Goal: Information Seeking & Learning: Learn about a topic

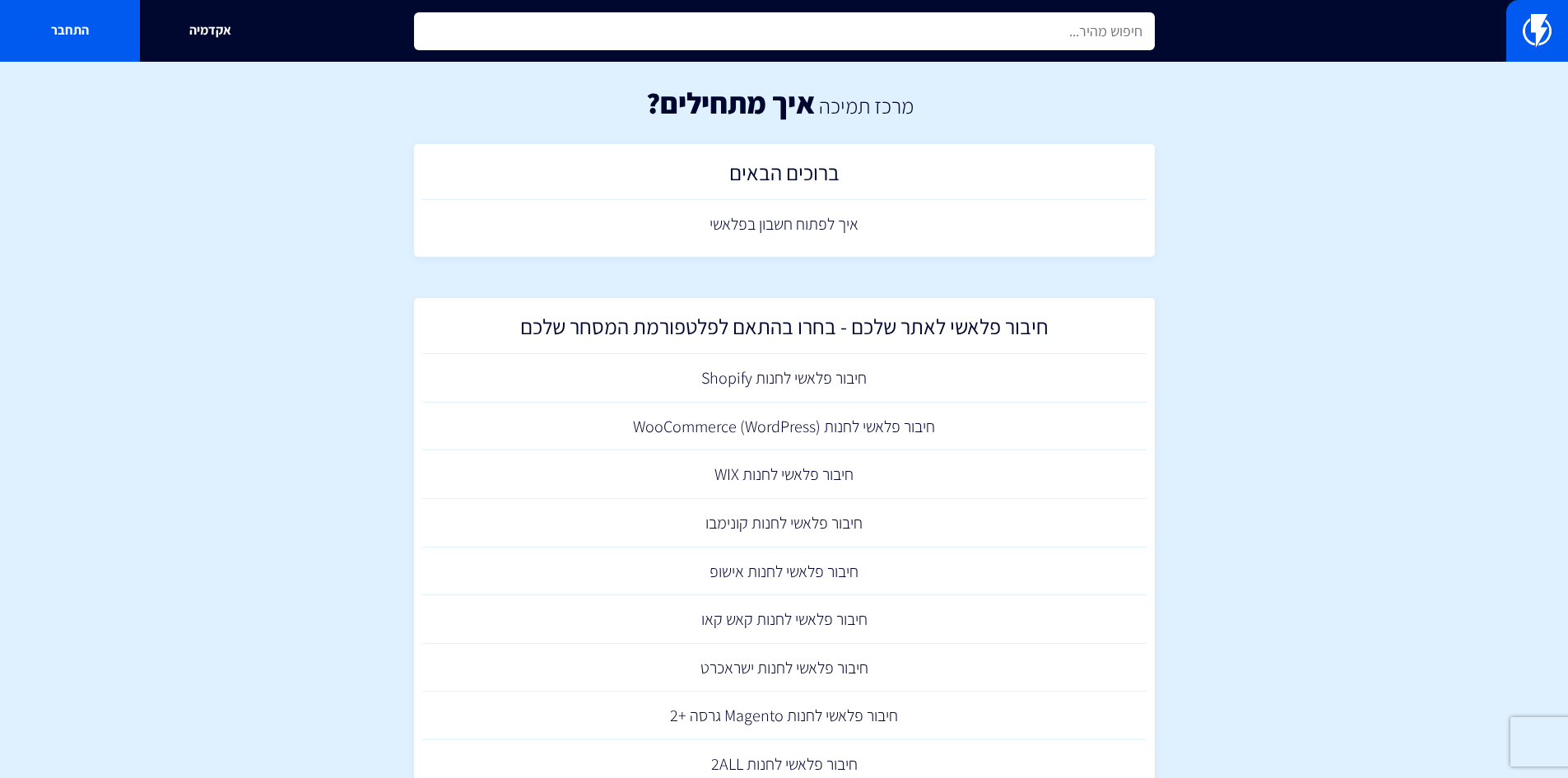
click at [616, 34] on input "text" at bounding box center [785, 31] width 741 height 38
type input "x"
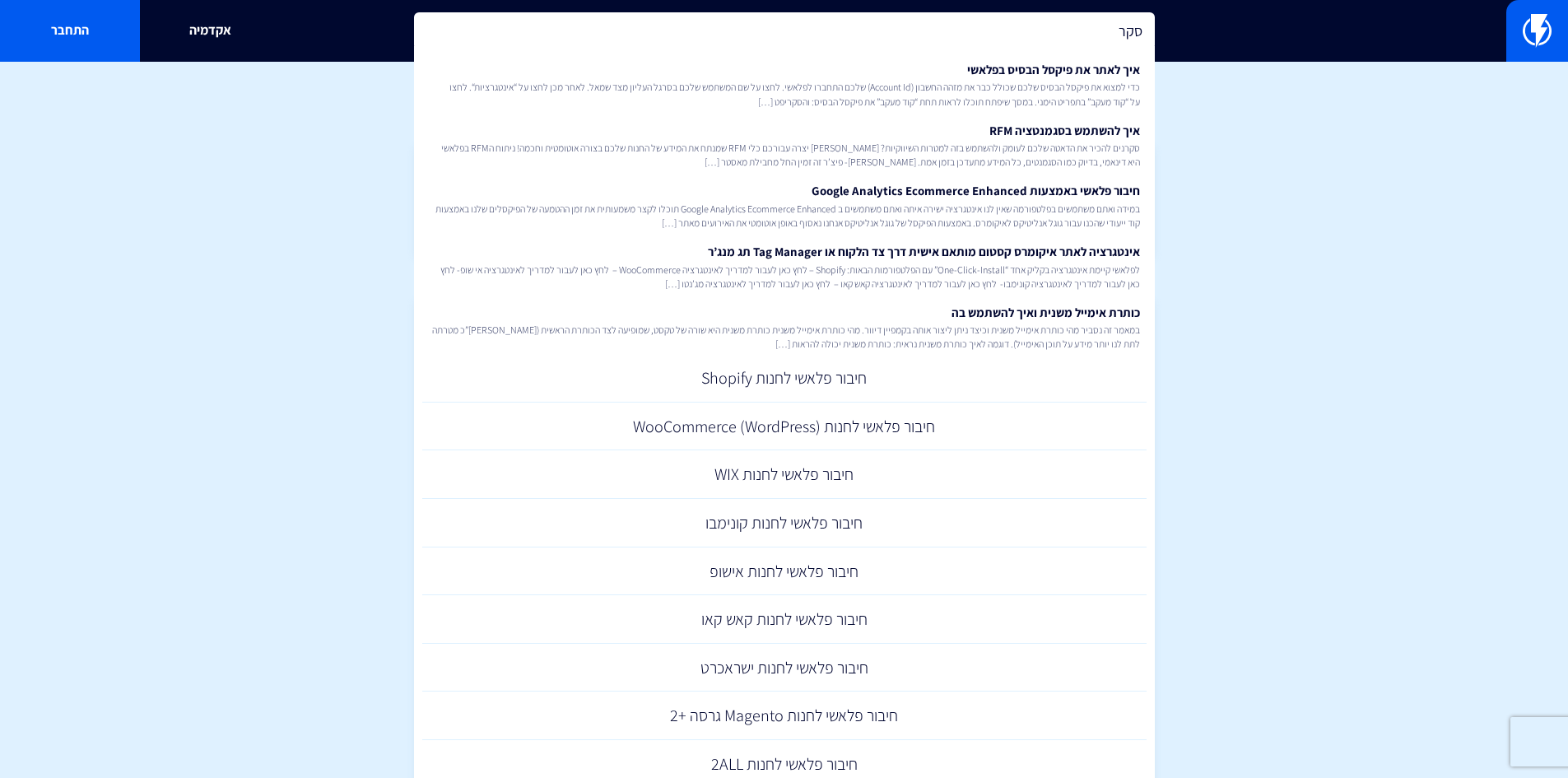
type input "סקר"
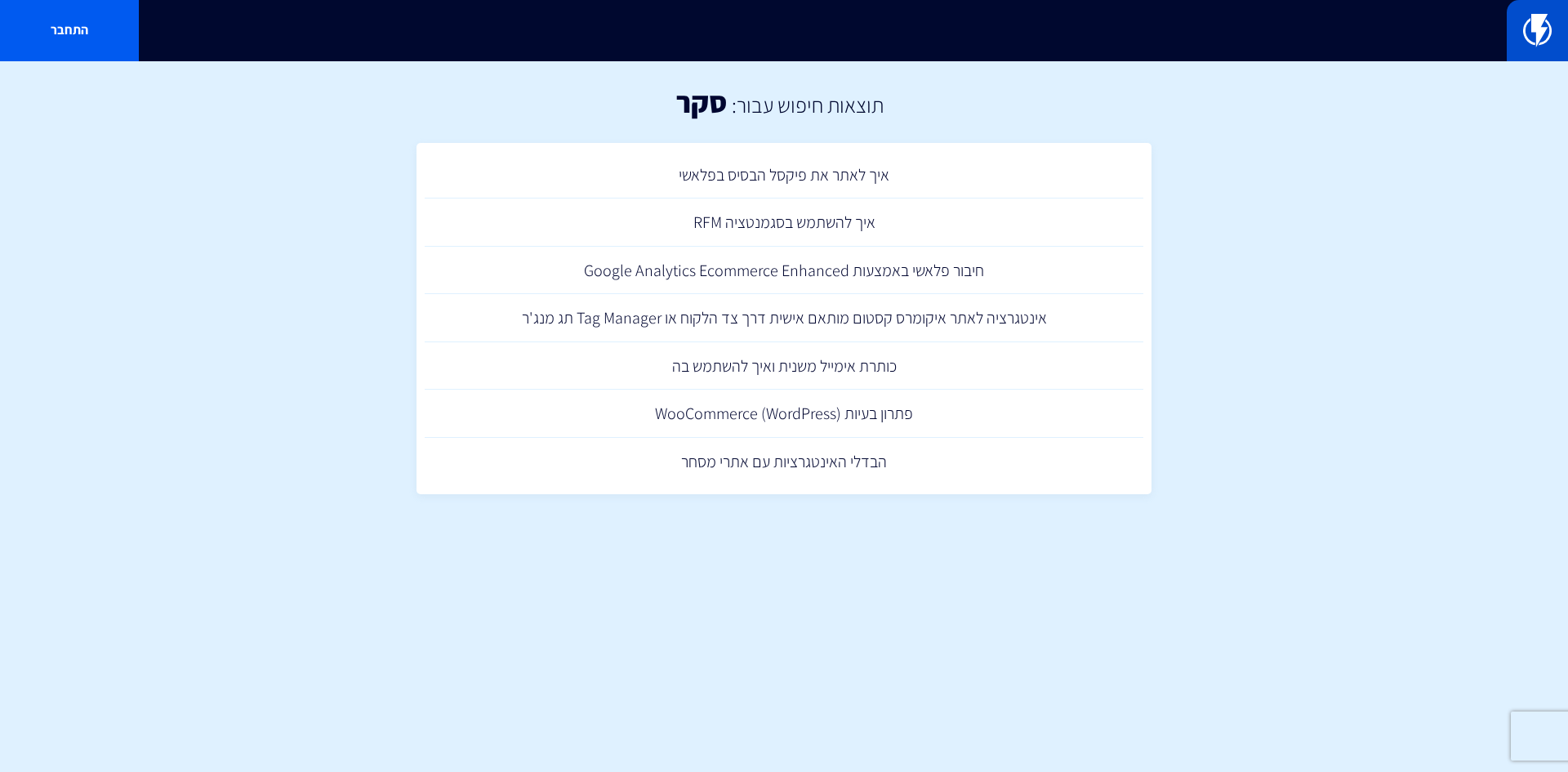
click at [1522, 46] on link at bounding box center [1537, 30] width 61 height 61
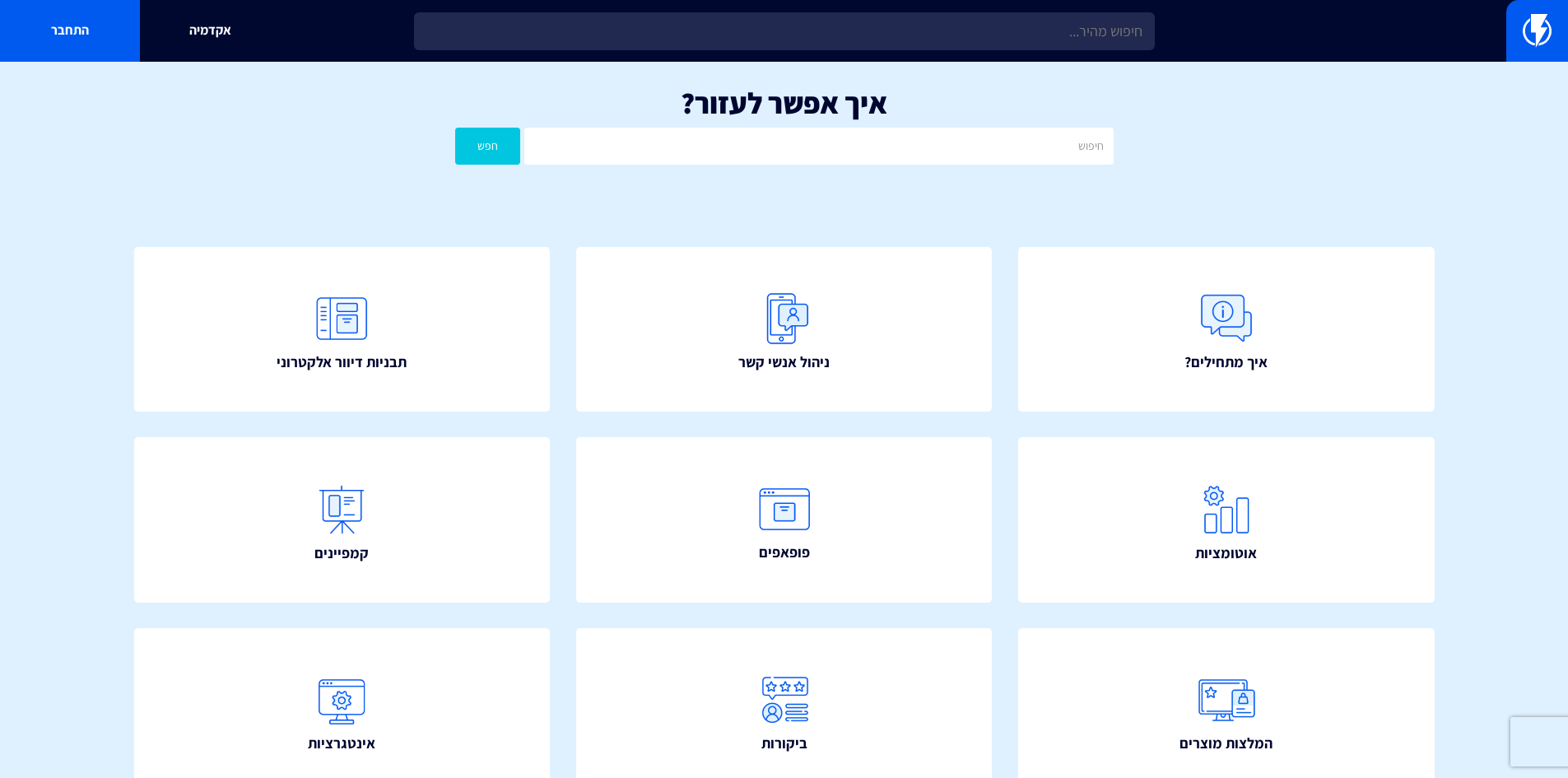
click at [1463, 34] on div "אקדמיה התחבר" at bounding box center [784, 30] width 1568 height 62
click at [81, 40] on link "התחבר" at bounding box center [70, 30] width 140 height 62
click at [692, 166] on div "איך אפשר לעזור? חפש" at bounding box center [784, 129] width 1568 height 136
click at [718, 143] on input "text" at bounding box center [818, 146] width 589 height 37
type input "סקר"
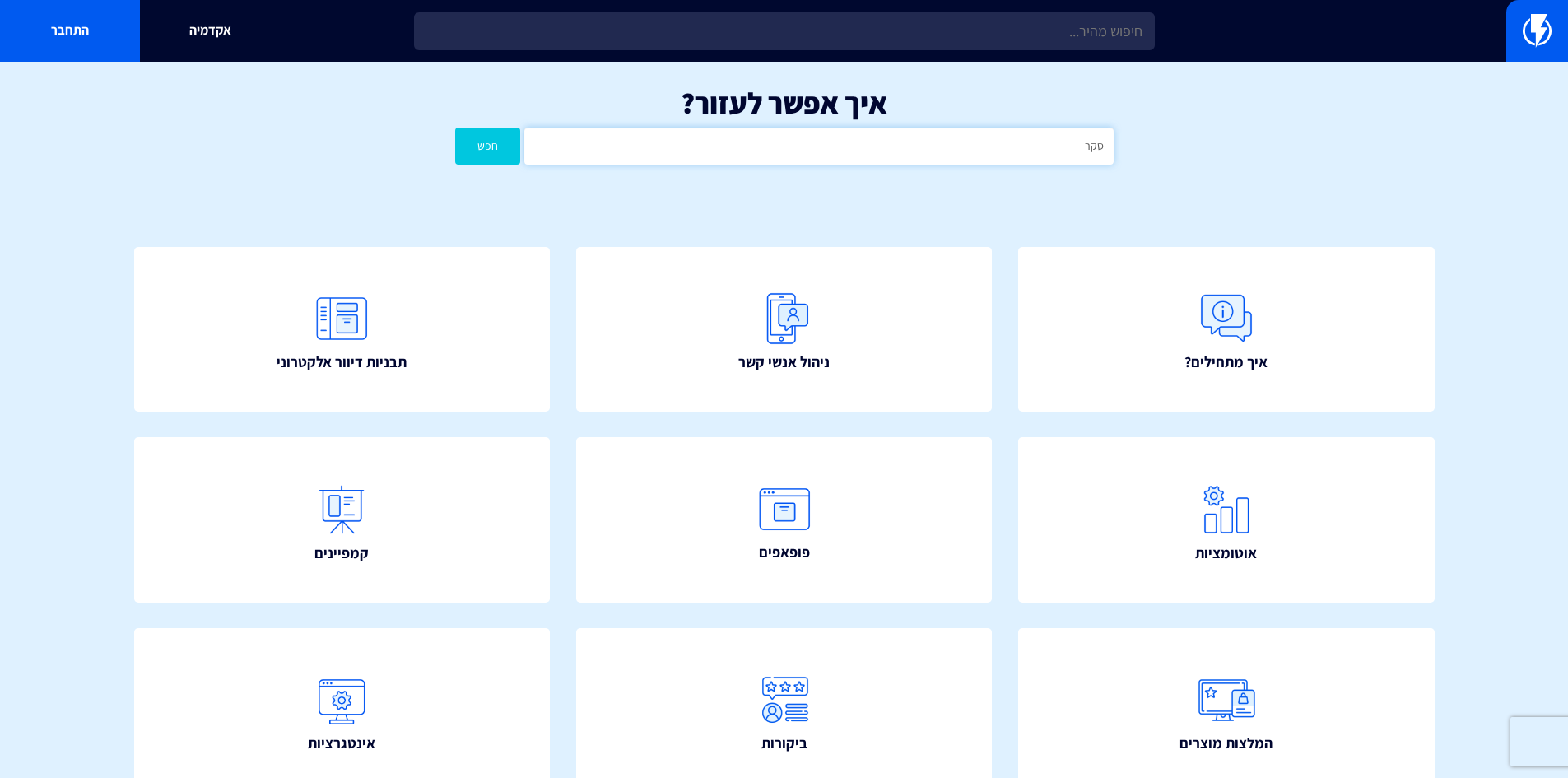
click at [455, 128] on button "חפש" at bounding box center [487, 146] width 65 height 37
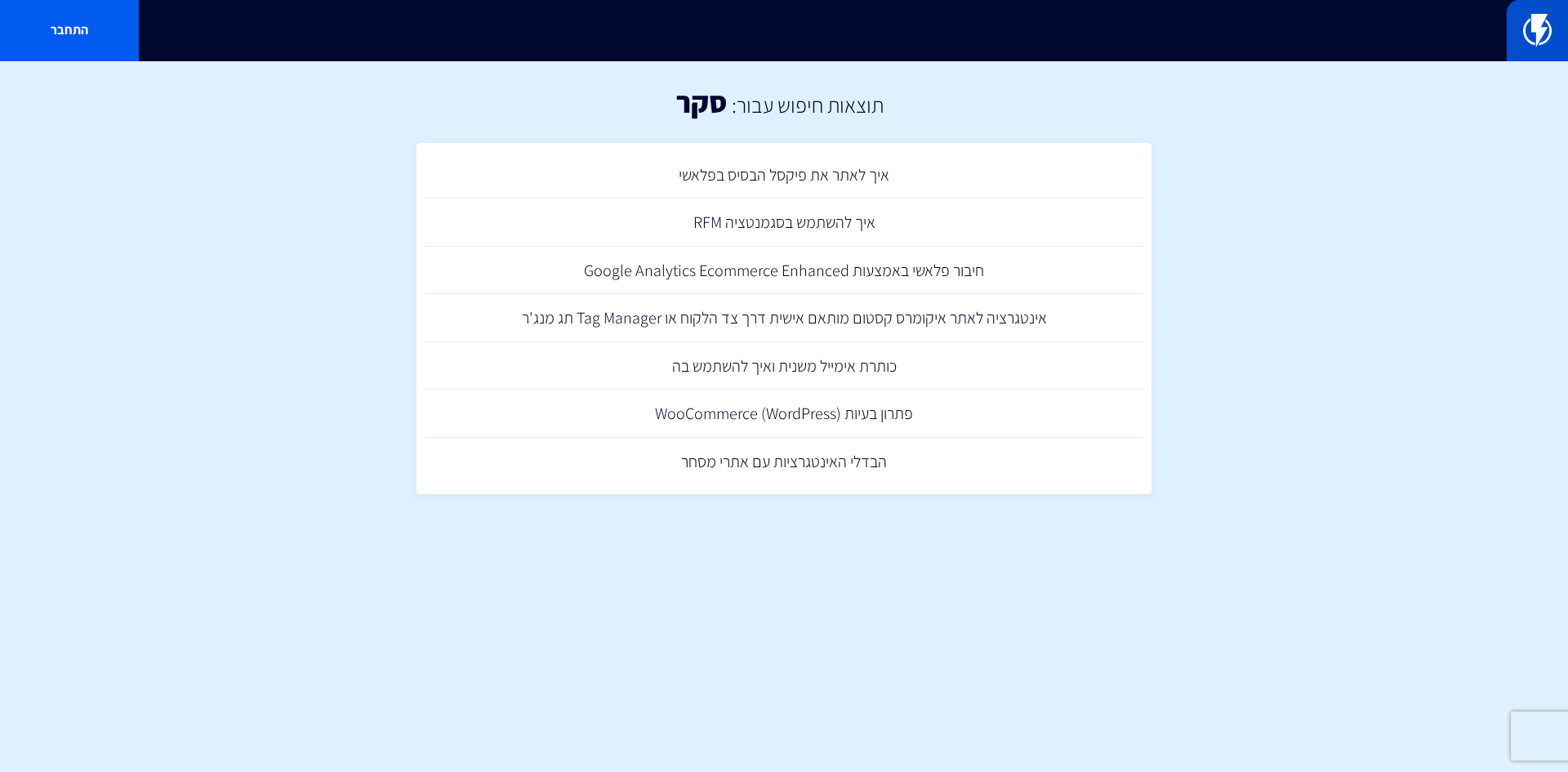
click at [1535, 8] on link at bounding box center [1537, 30] width 61 height 61
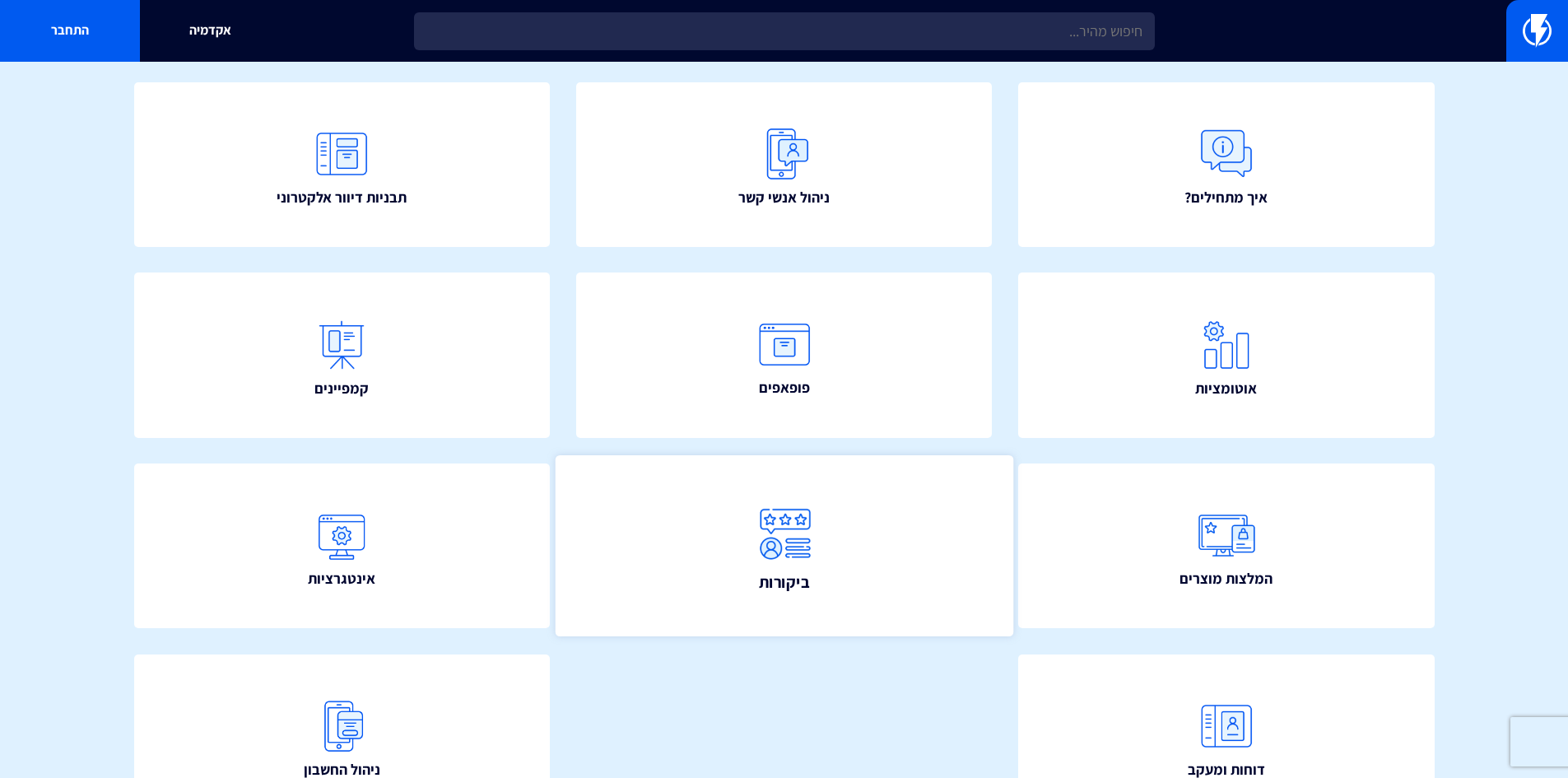
scroll to position [247, 0]
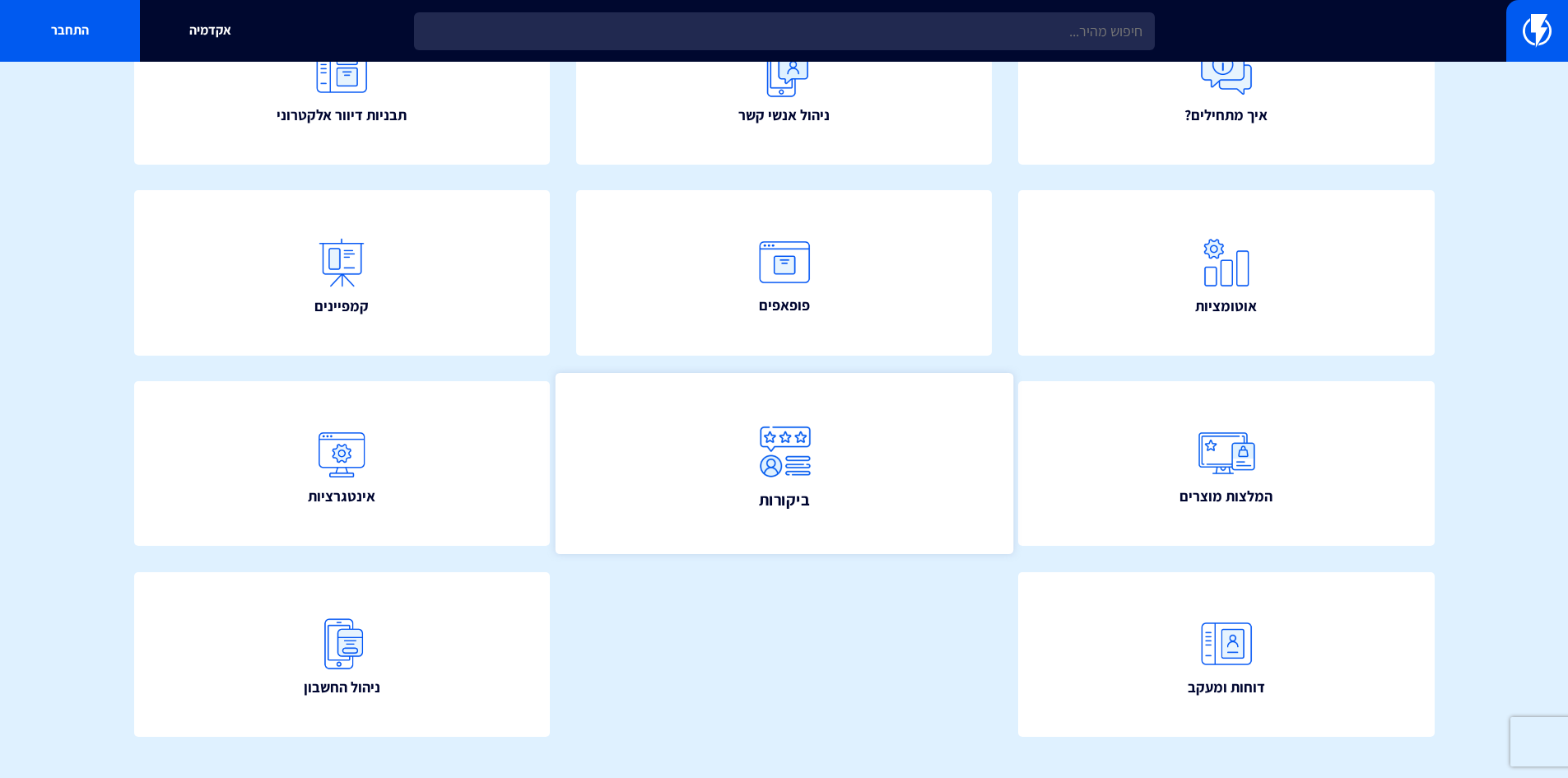
click at [772, 448] on img at bounding box center [784, 452] width 72 height 72
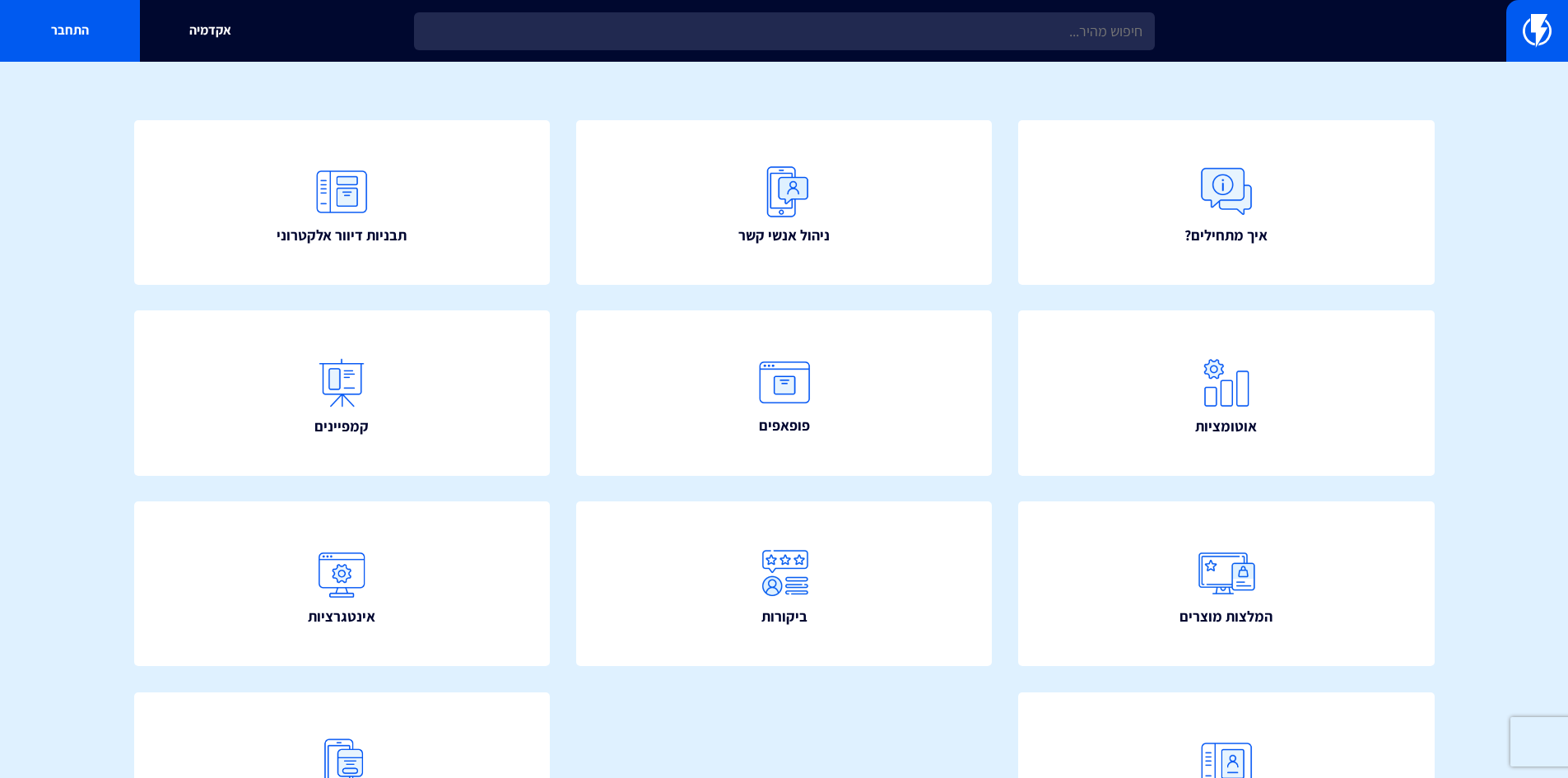
scroll to position [0, 0]
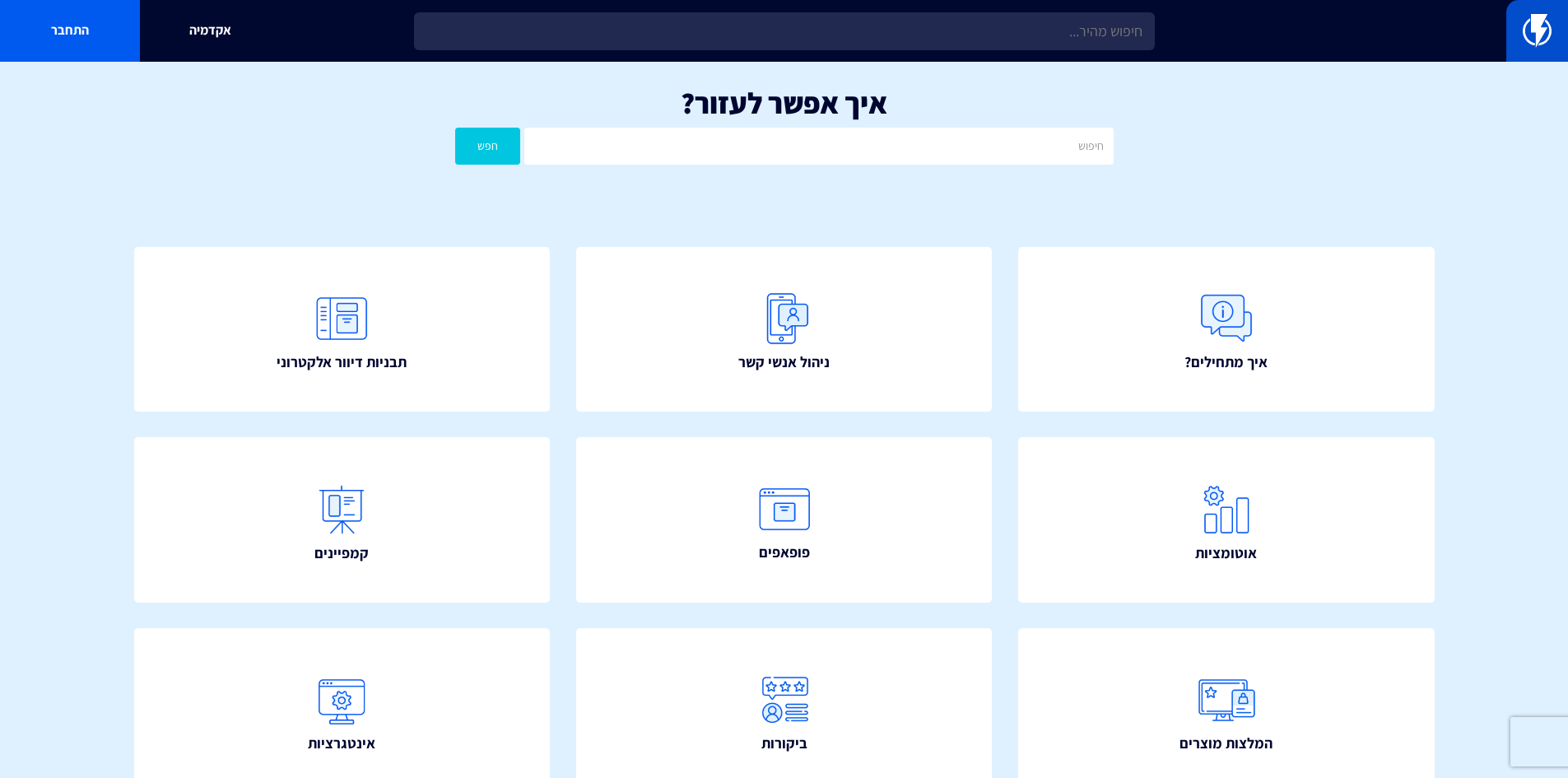
click at [1522, 33] on link at bounding box center [1537, 30] width 62 height 62
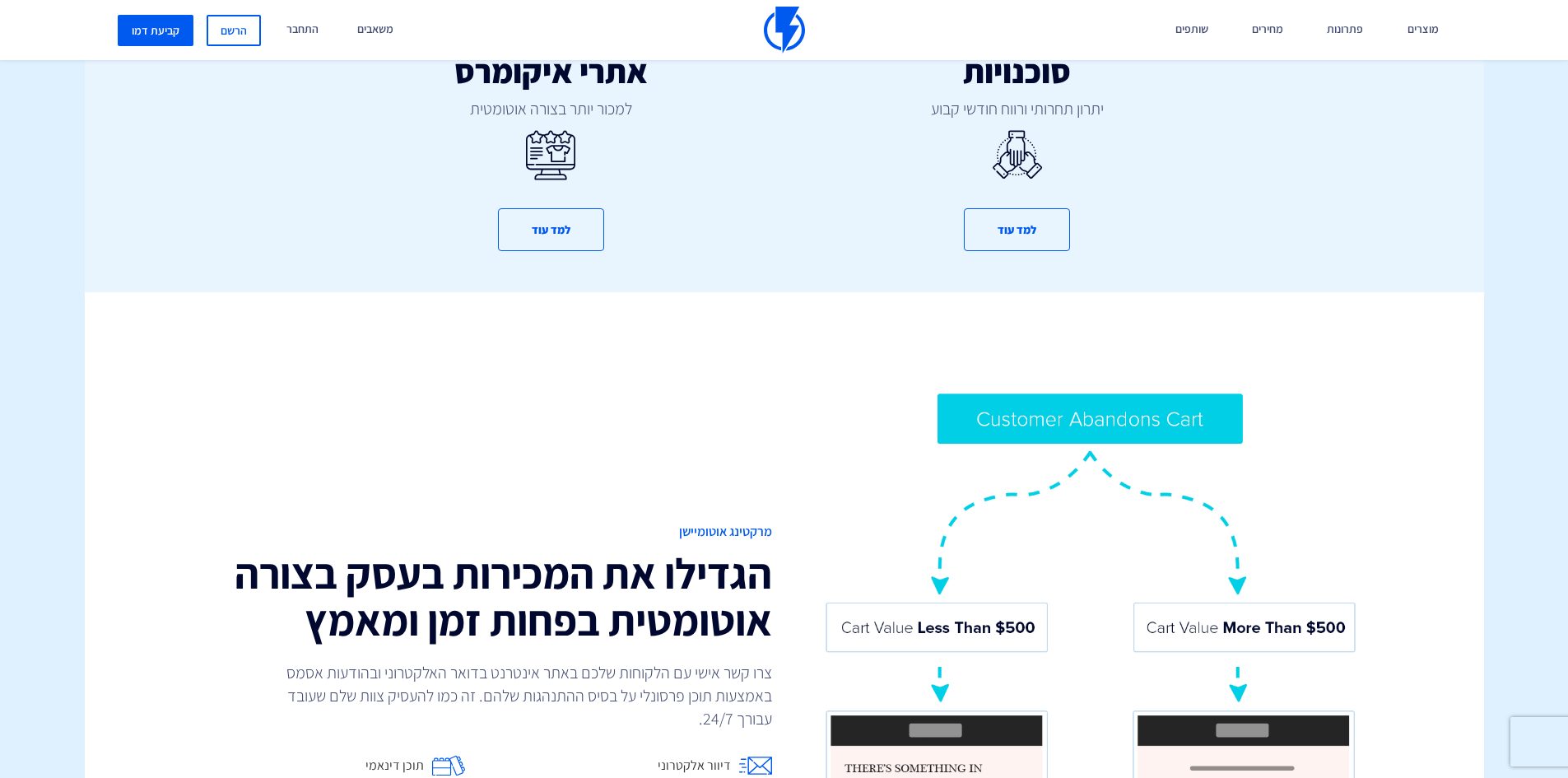
scroll to position [1399, 0]
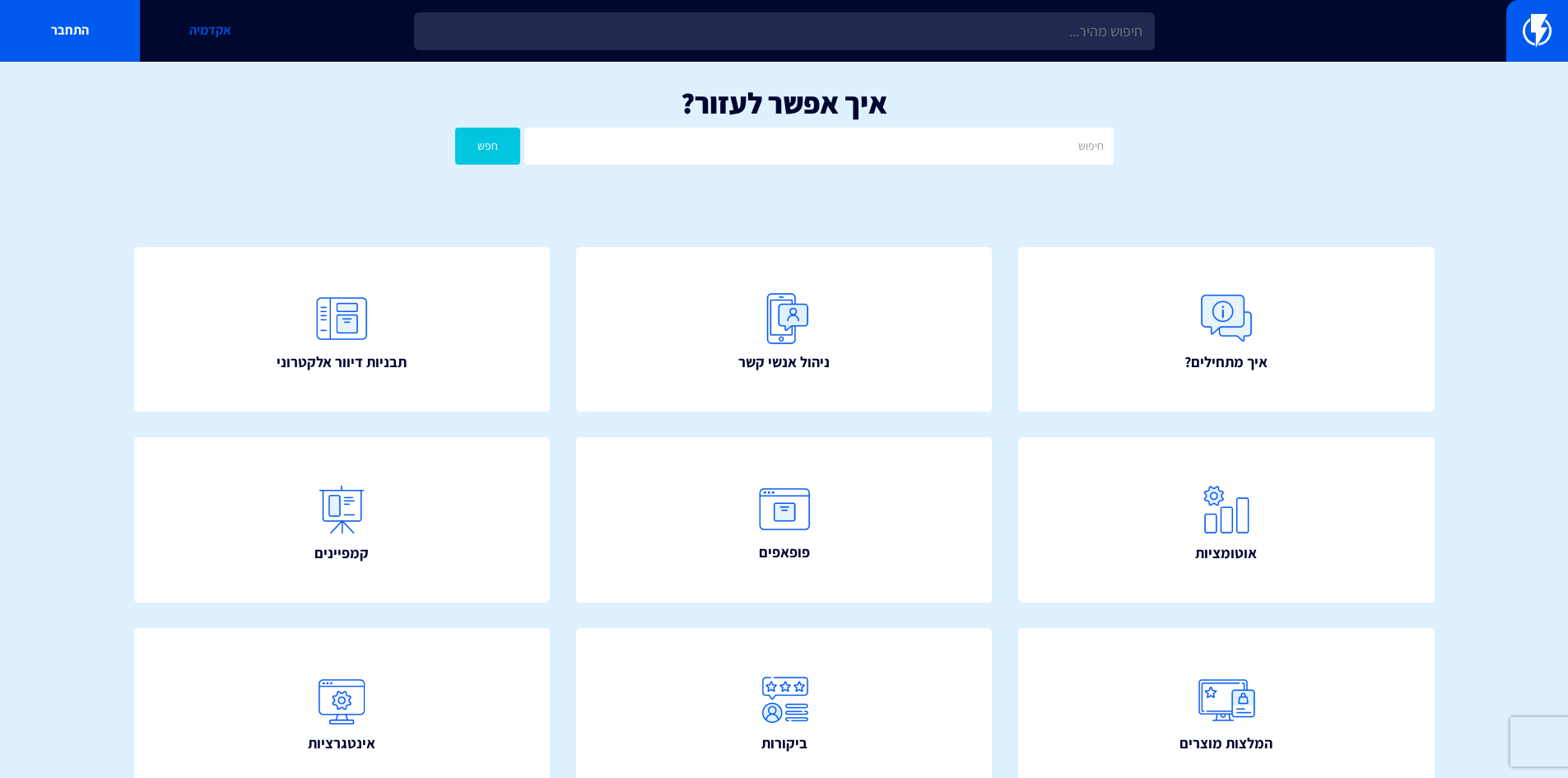
click at [228, 23] on link "אקדמיה" at bounding box center [210, 30] width 140 height 62
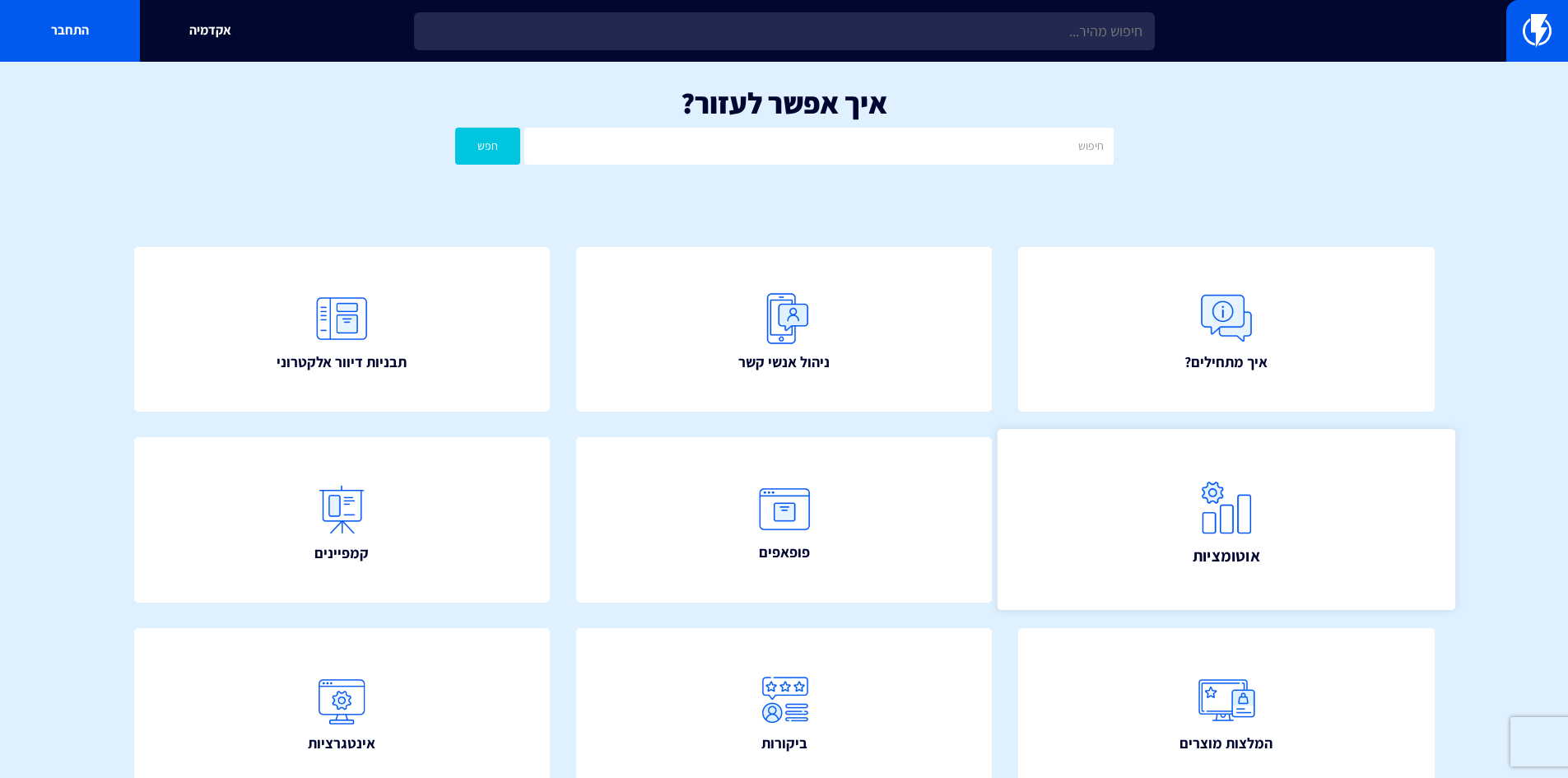
click at [1183, 509] on link "אוטומציות" at bounding box center [1226, 518] width 458 height 181
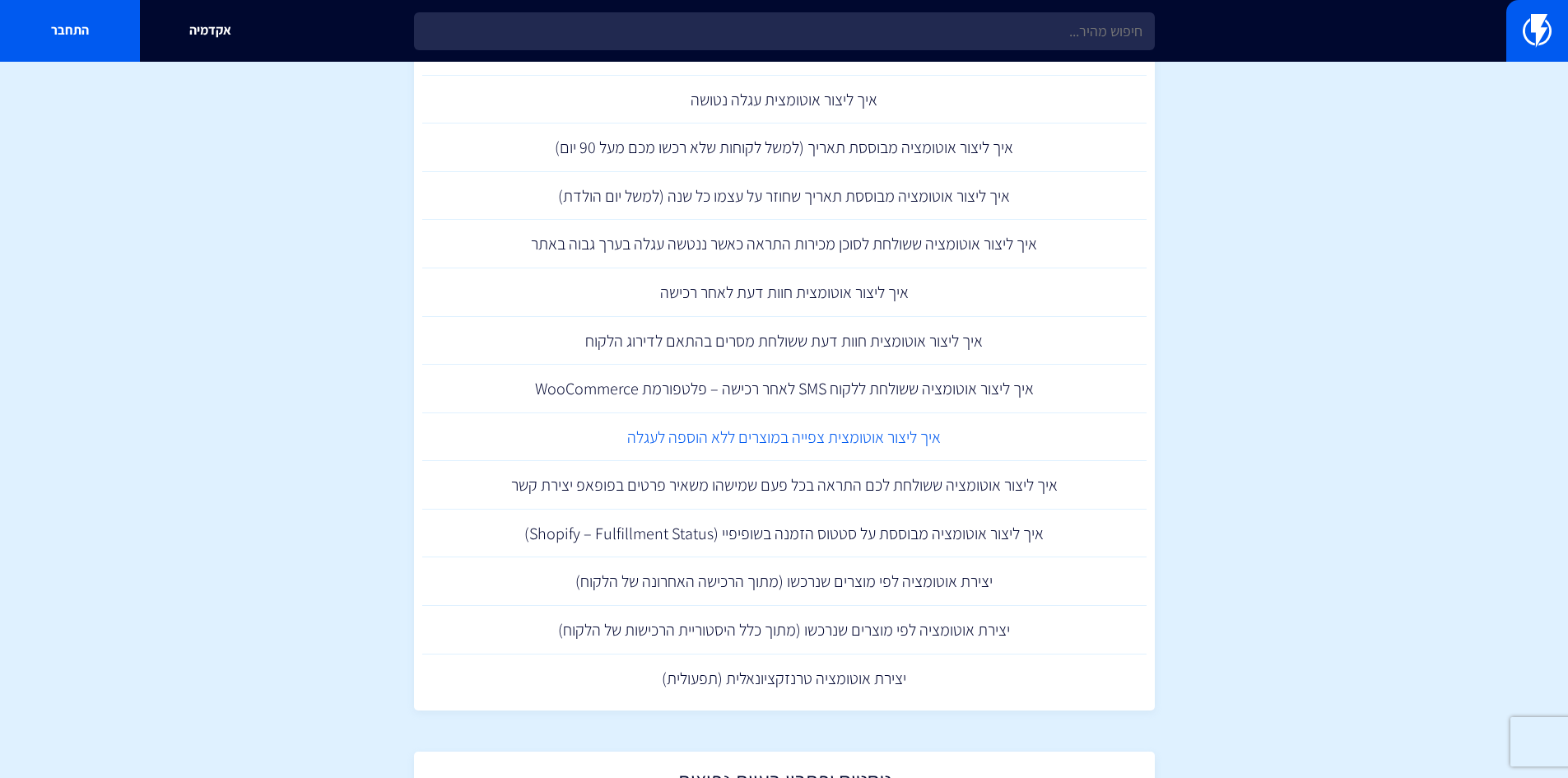
scroll to position [1812, 0]
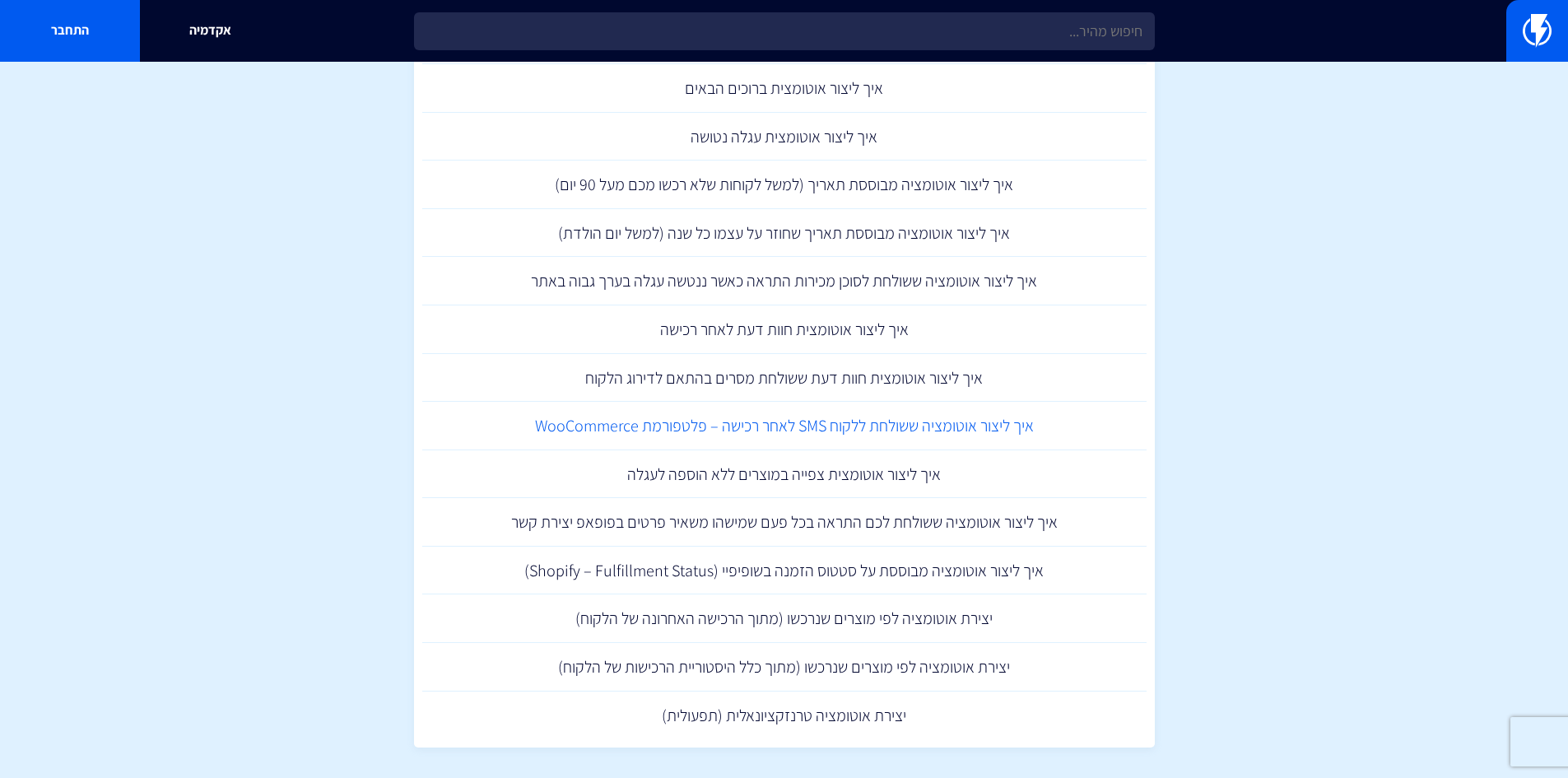
click at [976, 426] on link "איך ליצור אוטומציה ששולחת ללקוח SMS לאחר רכישה – פלטפורמת WooCommerce" at bounding box center [784, 425] width 724 height 48
click at [846, 331] on link "איך ליצור אוטומצית חוות דעת לאחר רכישה" at bounding box center [784, 329] width 724 height 48
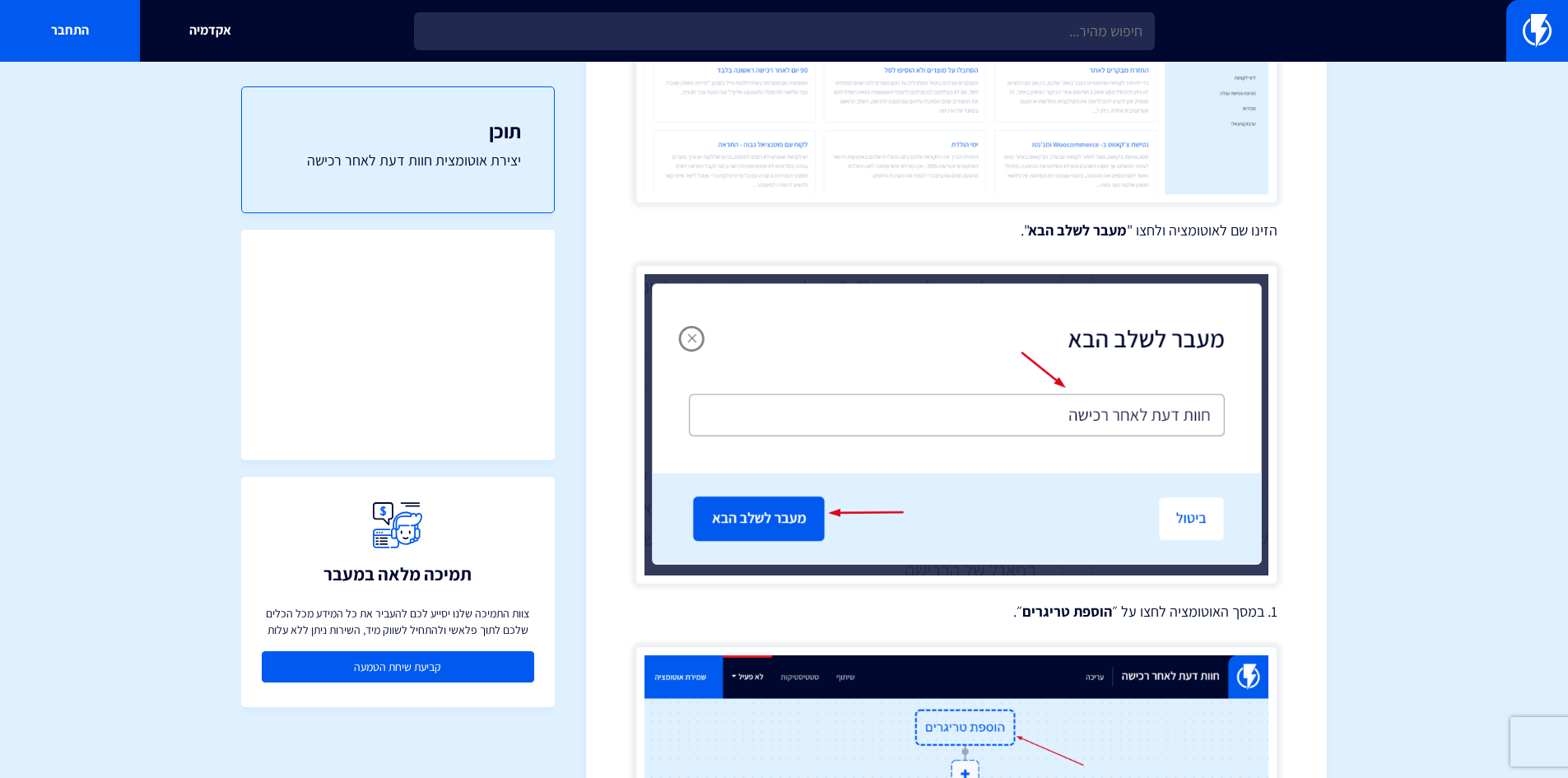
scroll to position [1070, 0]
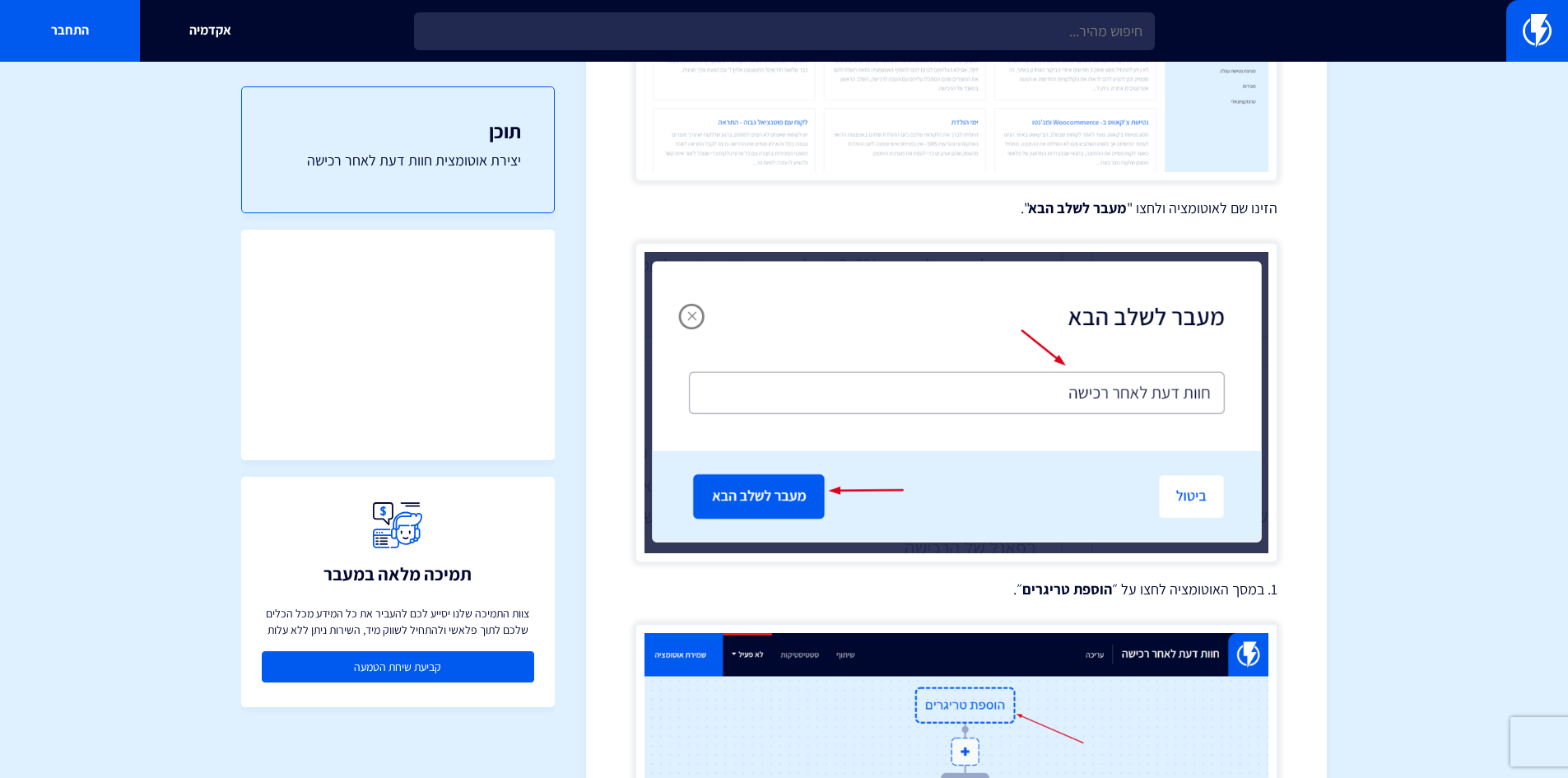
click at [470, 671] on link "קביעת שיחת הטמעה" at bounding box center [397, 666] width 272 height 31
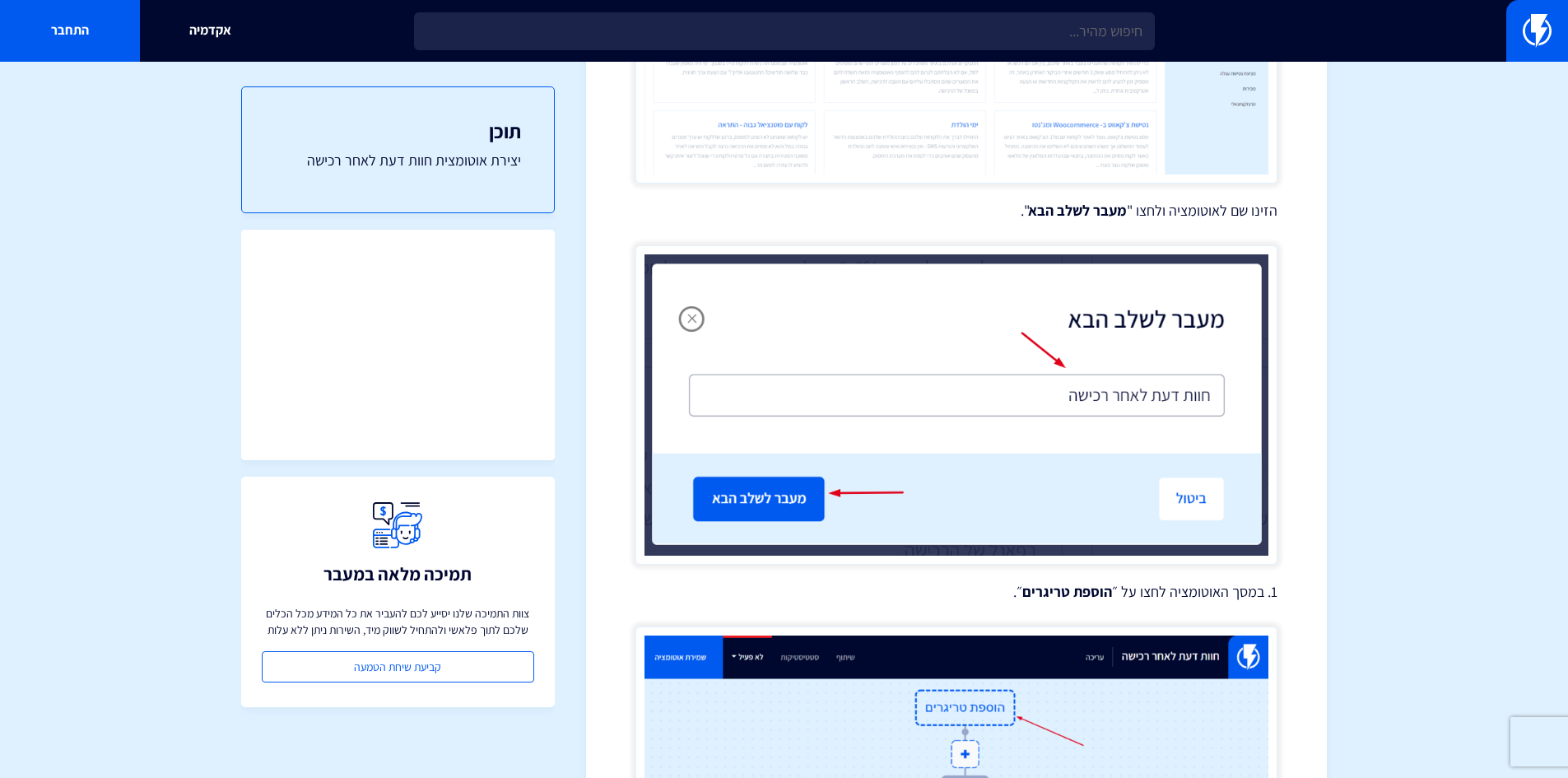
scroll to position [1070, 0]
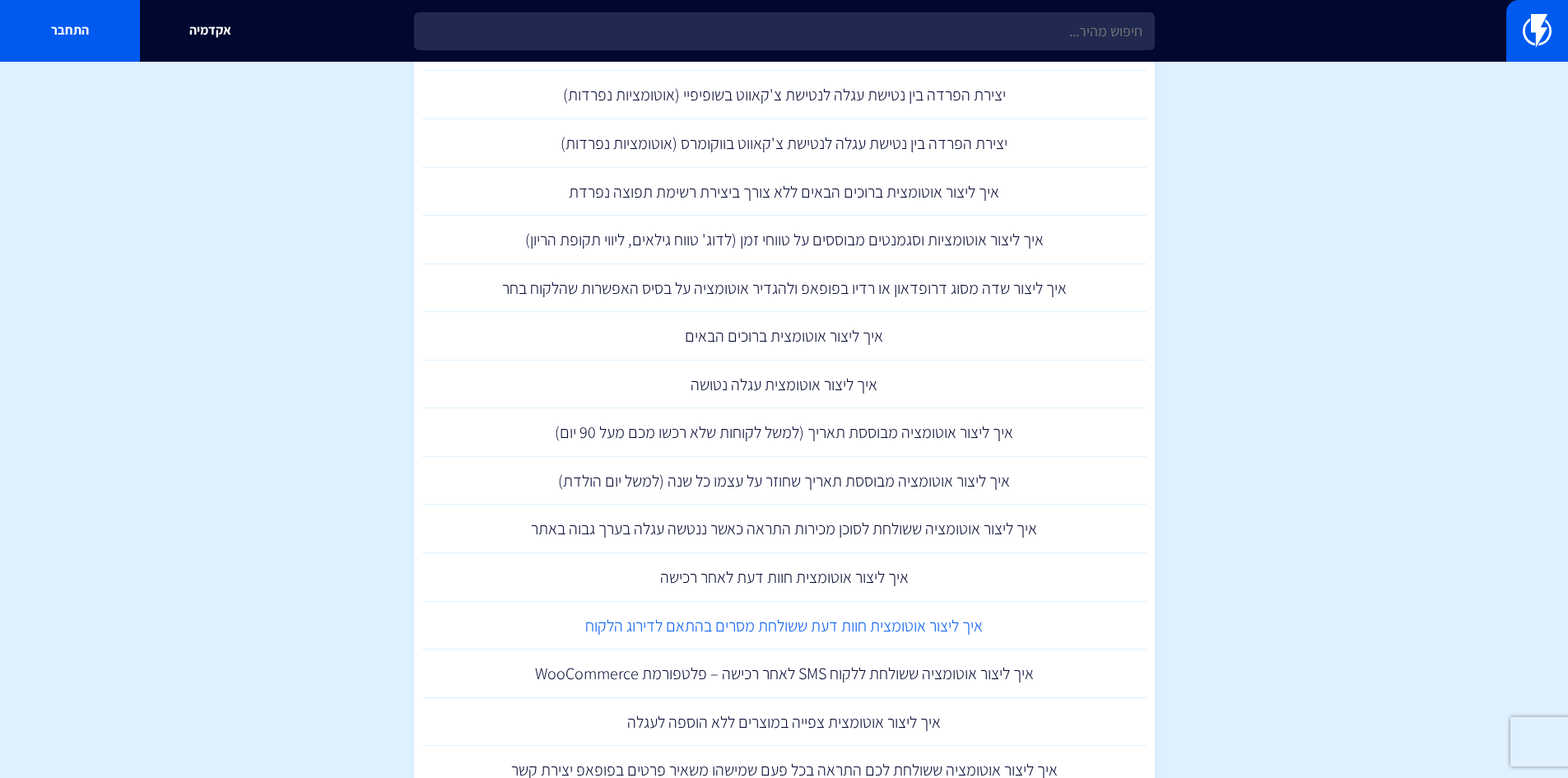
scroll to position [1565, 0]
click at [910, 618] on link "איך ליצור אוטומצית חוות דעת ששולחת מסרים בהתאם לדירוג הלקוח" at bounding box center [784, 624] width 724 height 48
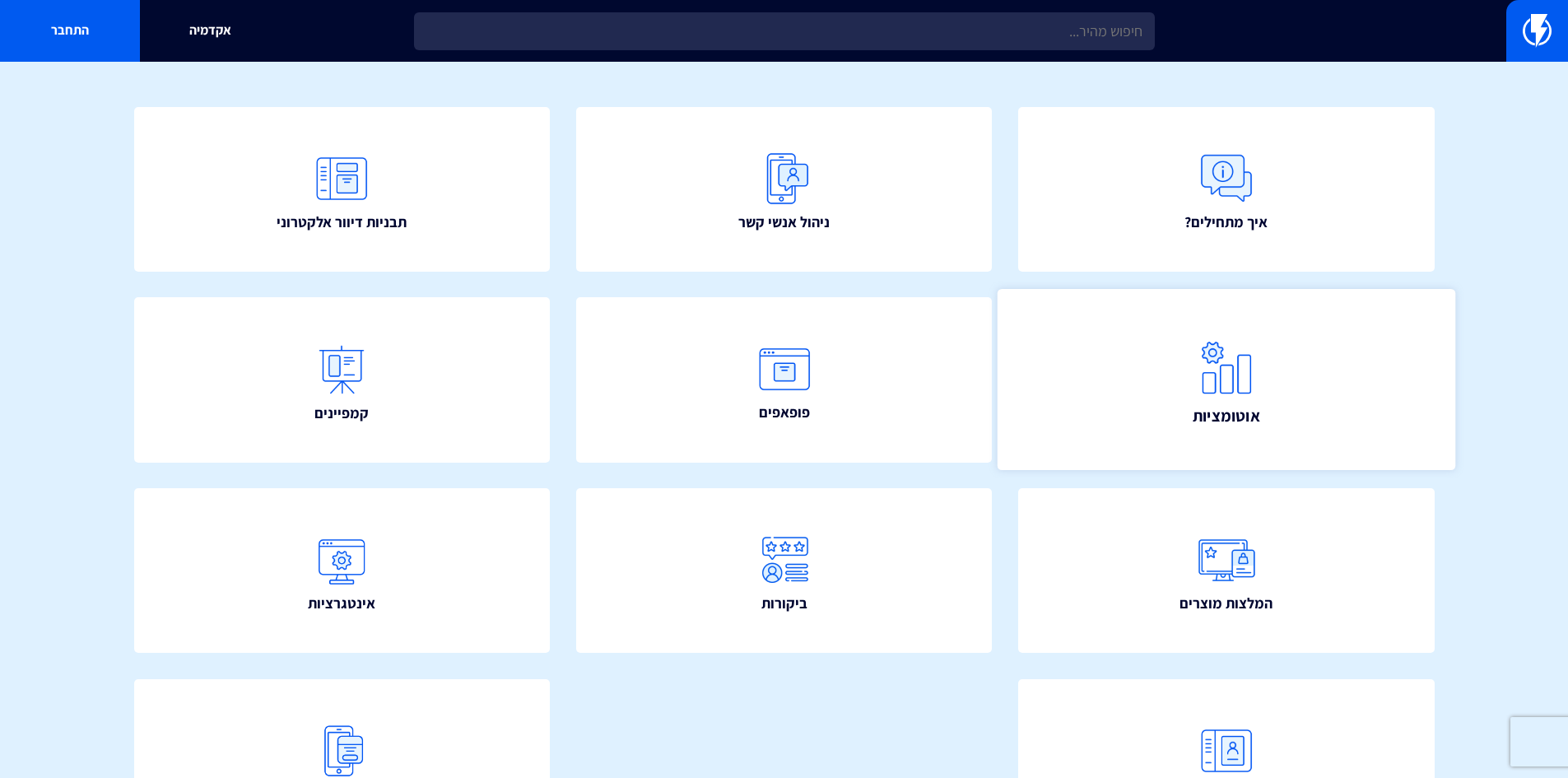
scroll to position [165, 0]
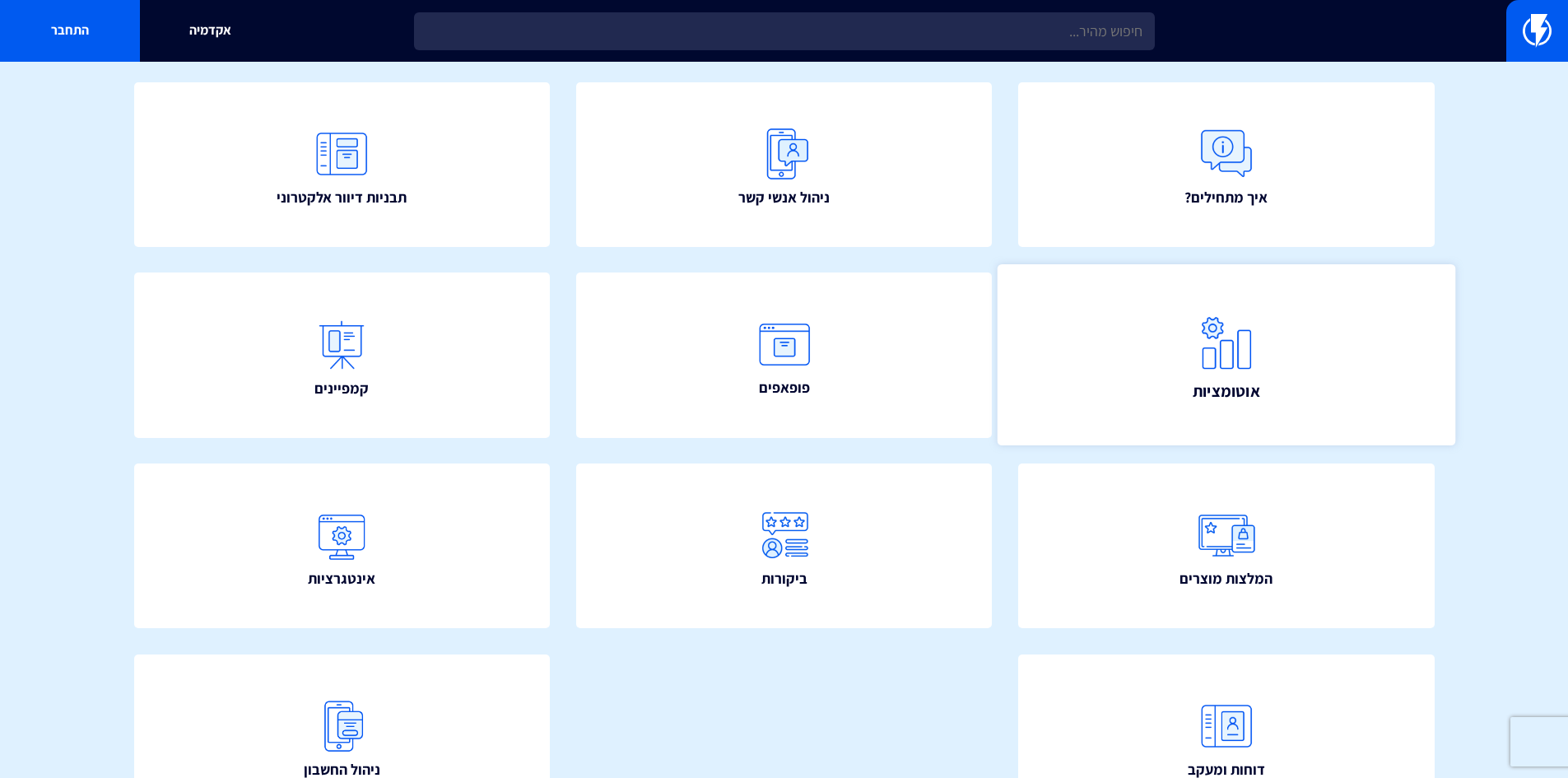
click at [1154, 326] on link "אוטומציות" at bounding box center [1226, 354] width 458 height 181
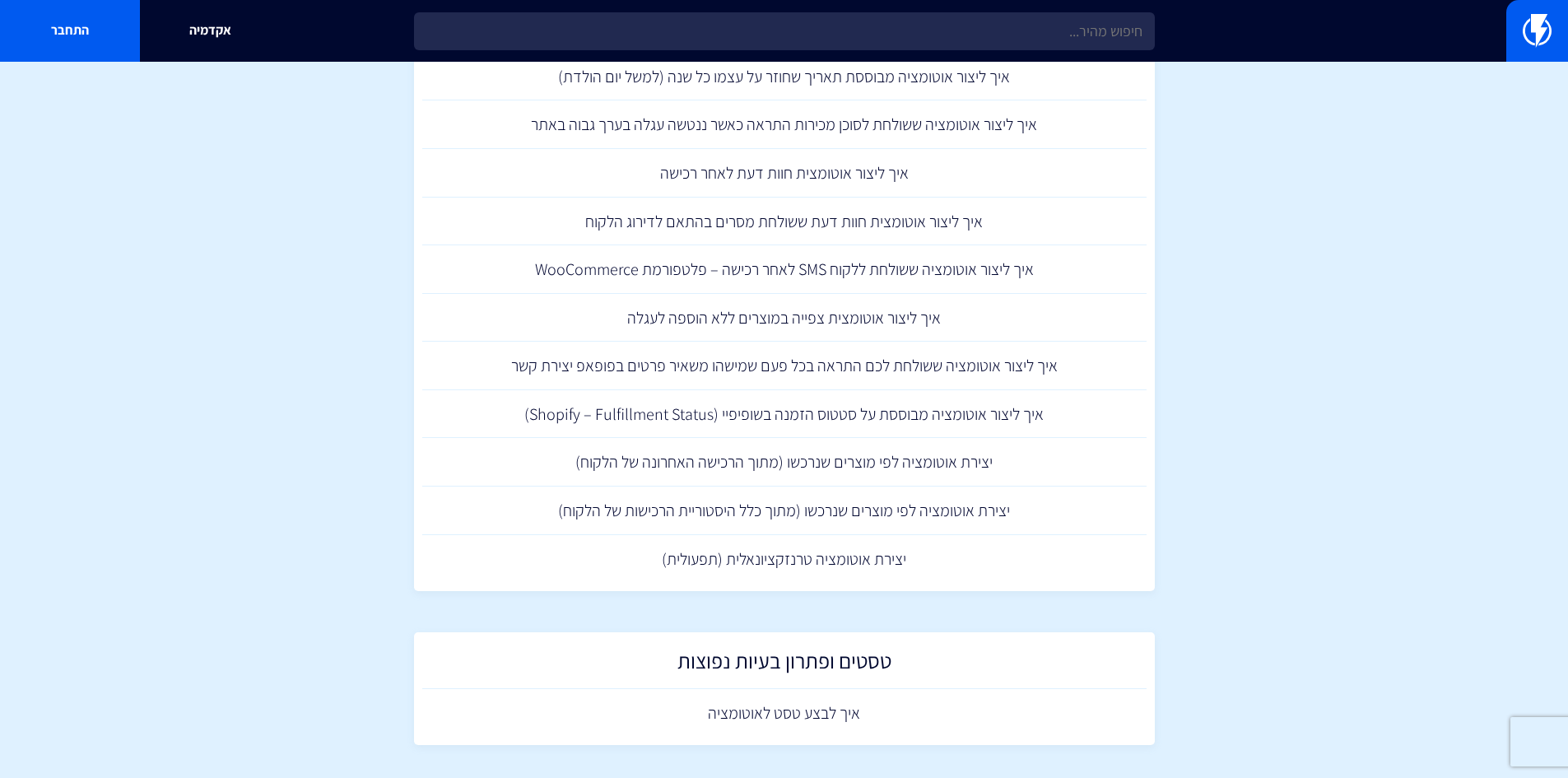
scroll to position [1977, 0]
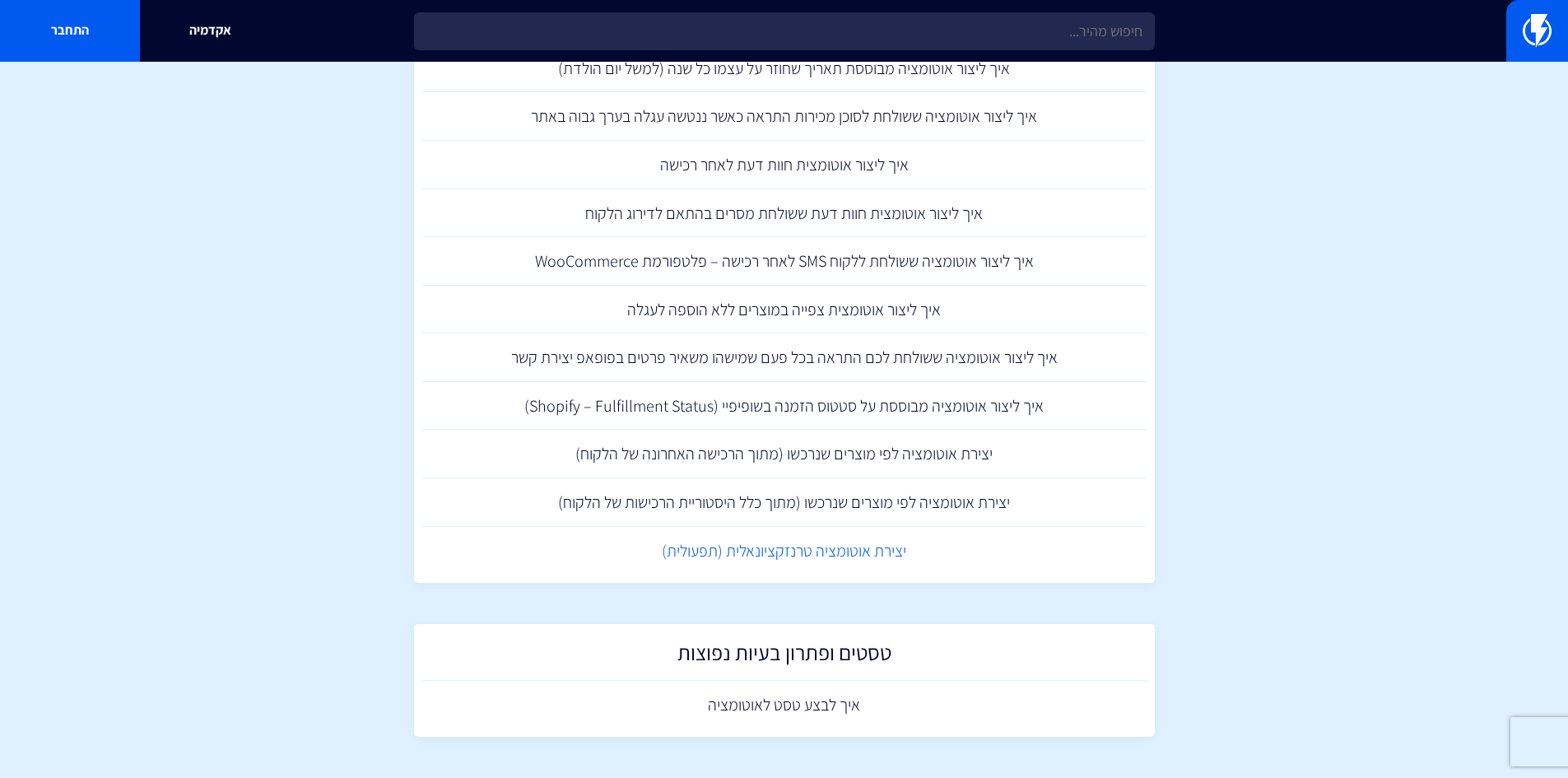
click at [846, 558] on link "יצירת אוטומציה טרנזקציונאלית (תפעולית)" at bounding box center [784, 551] width 724 height 48
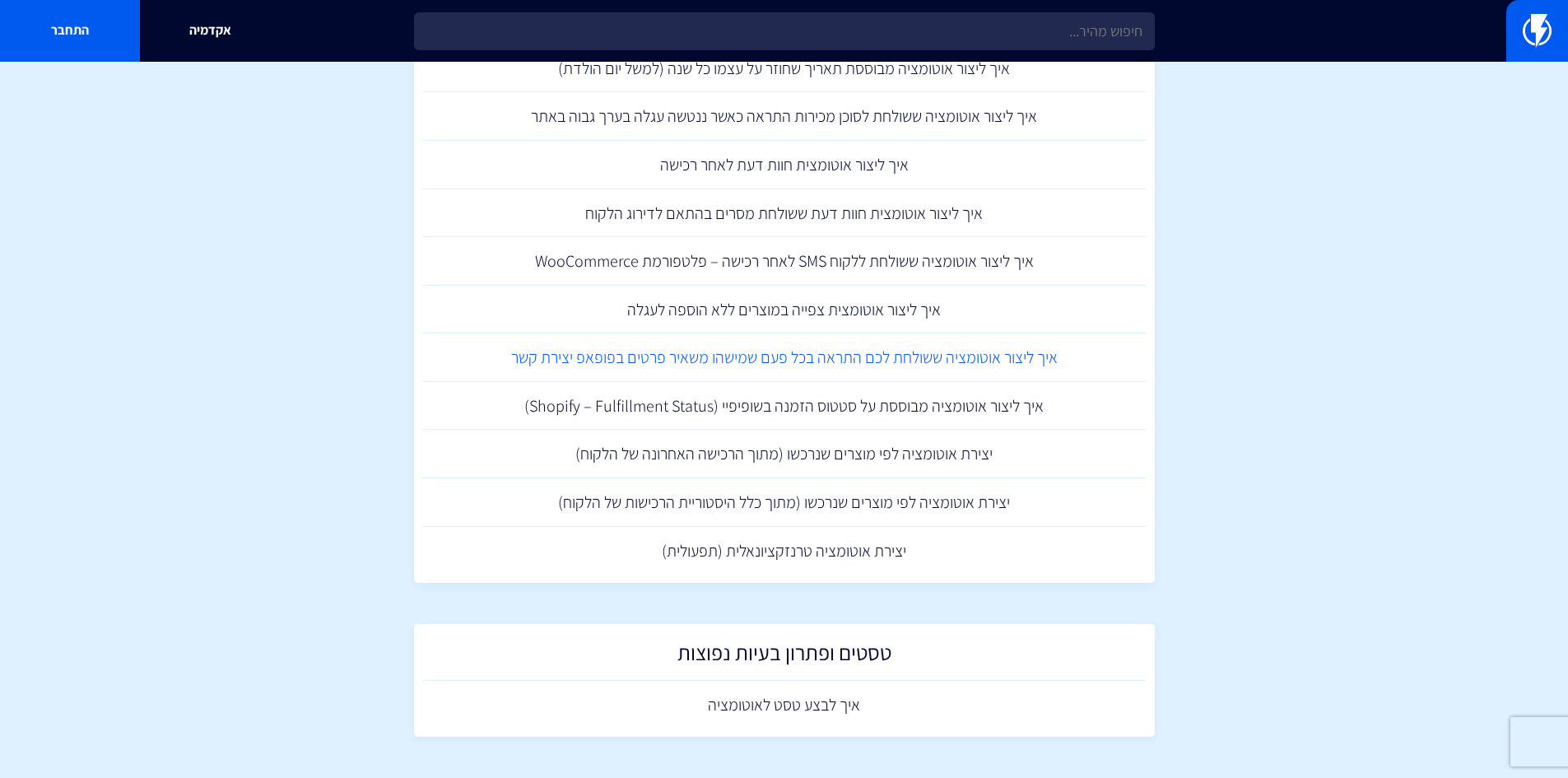
click at [1128, 360] on link "איך ליצור אוטומציה ששולחת לכם התראה בכל פעם שמישהו משאיר פרטים בפופאפ יצירת קשר" at bounding box center [784, 357] width 724 height 48
drag, startPoint x: 1322, startPoint y: 624, endPoint x: 1261, endPoint y: 616, distance: 61.5
drag, startPoint x: 1212, startPoint y: 290, endPoint x: 1220, endPoint y: 284, distance: 10.0
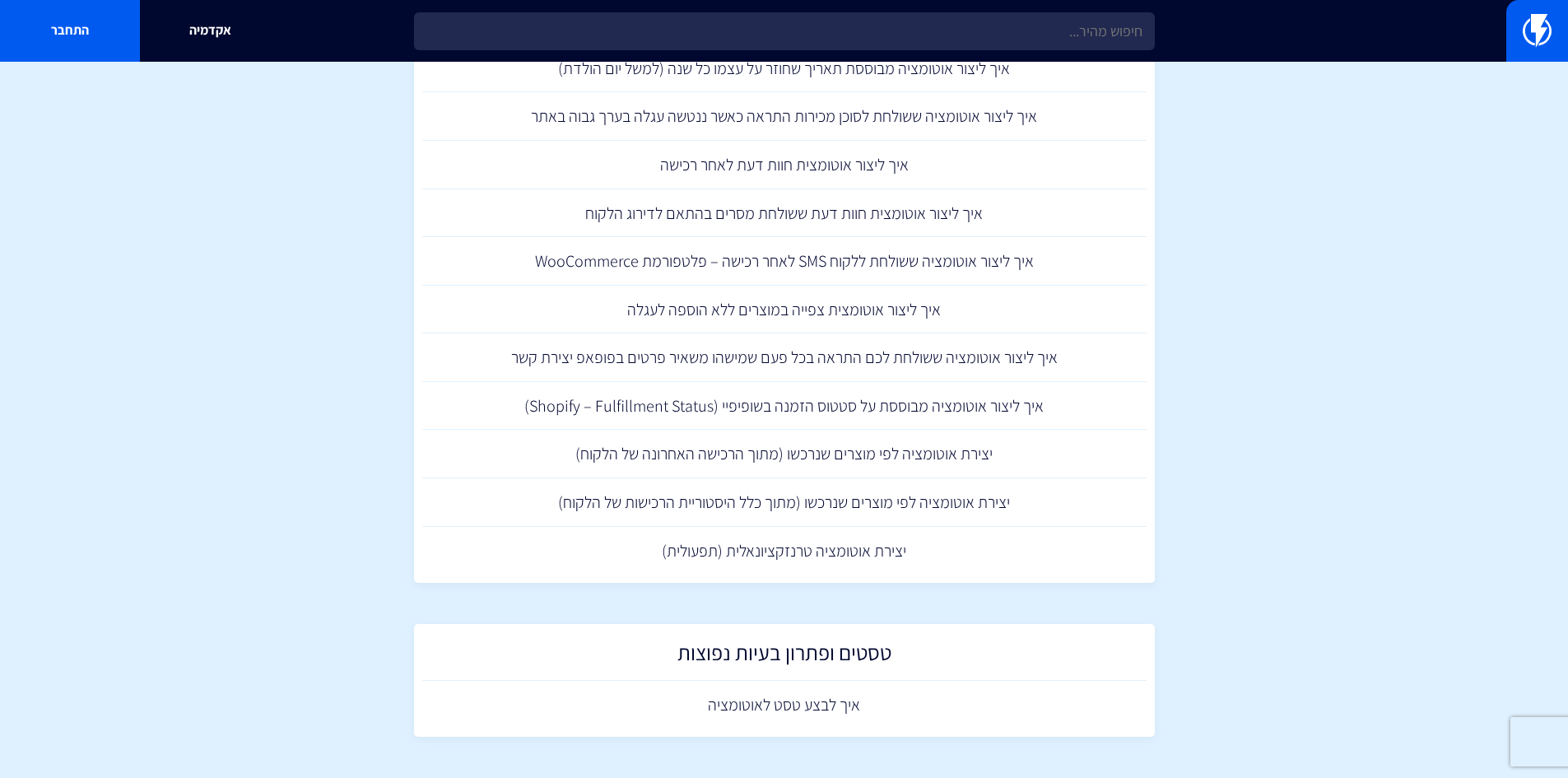
click at [1510, 48] on link at bounding box center [1537, 30] width 62 height 62
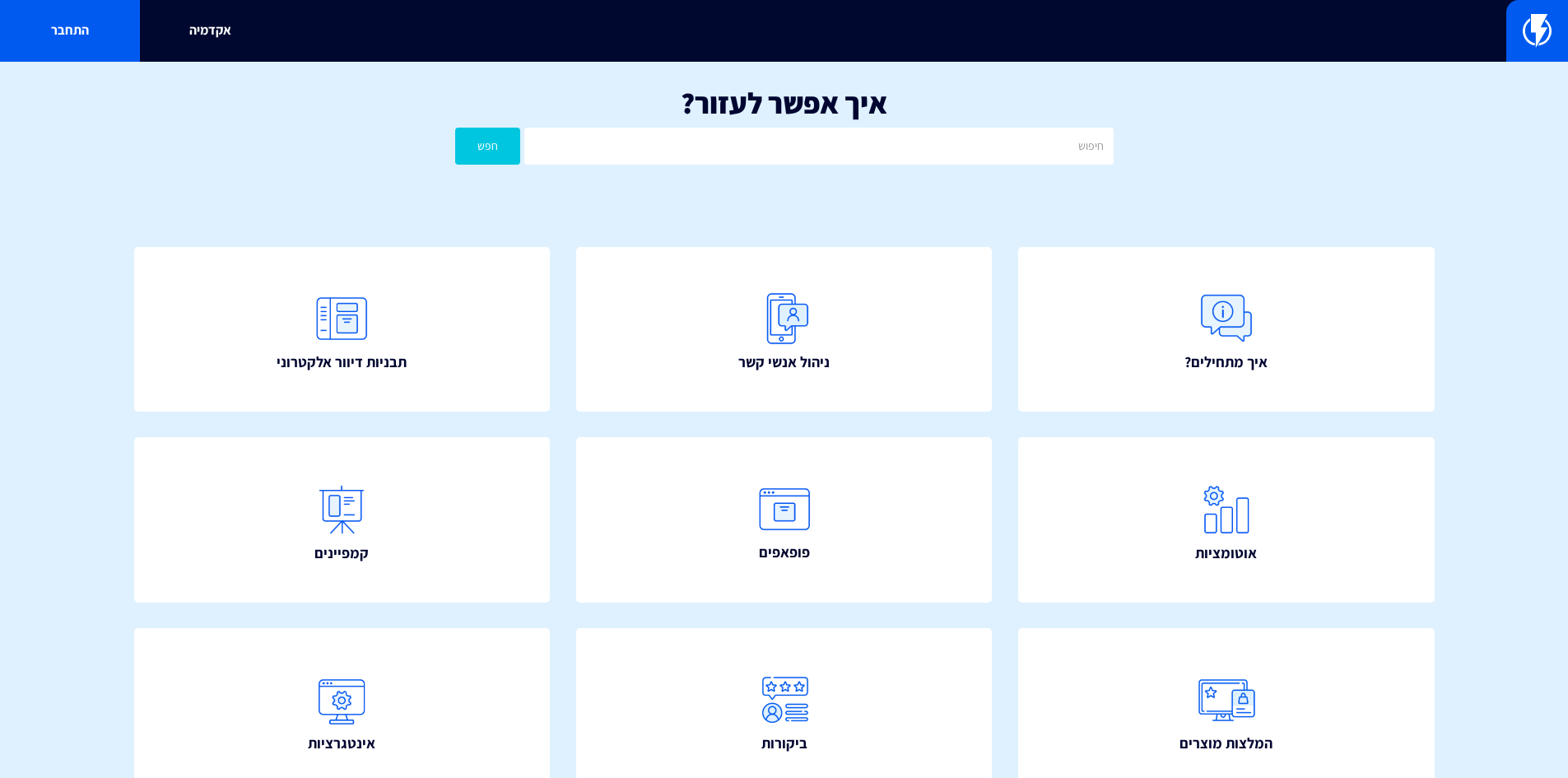
click at [187, 178] on div "איך אפשר לעזור? חפש" at bounding box center [784, 129] width 1568 height 136
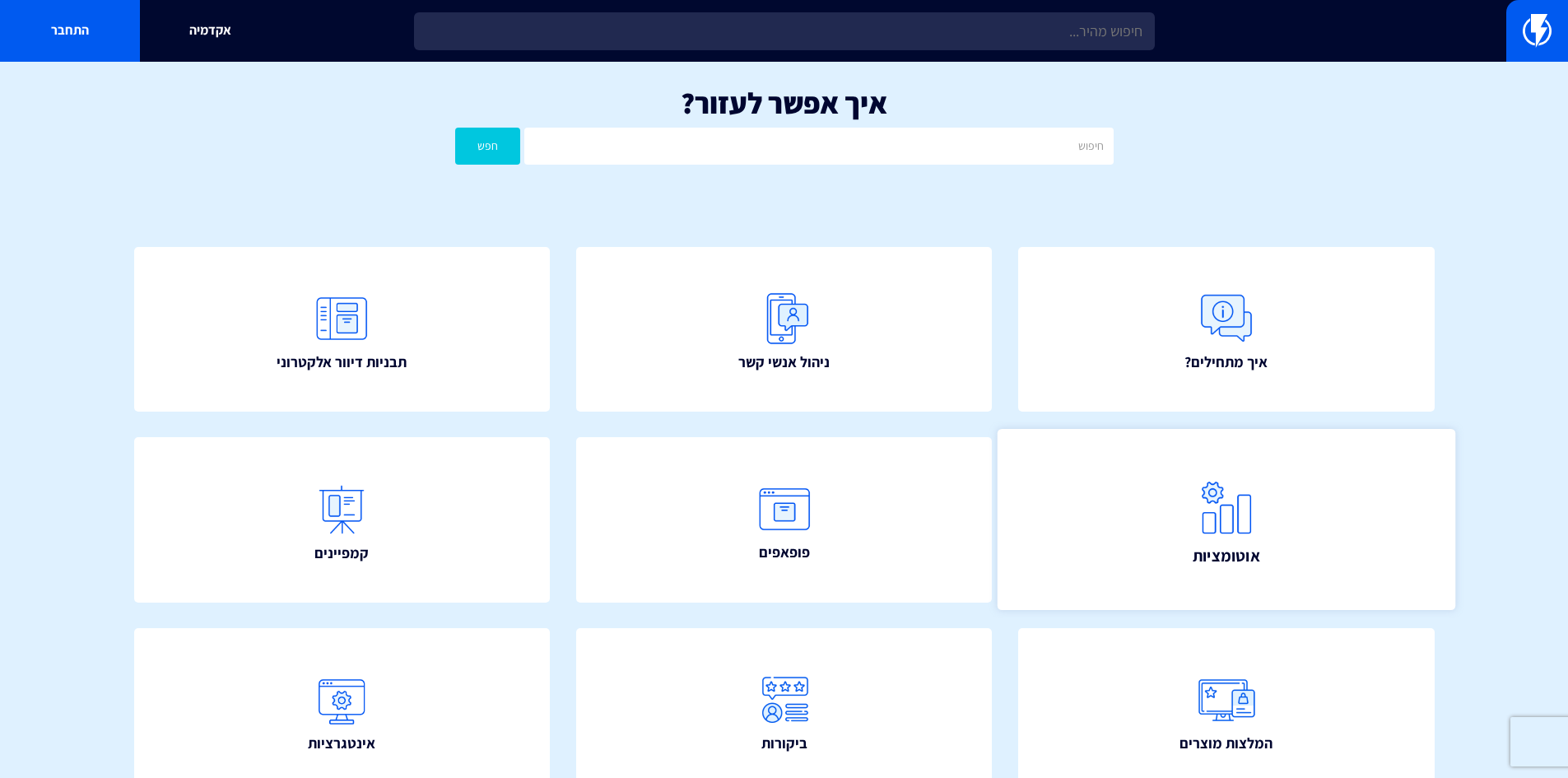
click at [1159, 484] on link "אוטומציות" at bounding box center [1226, 518] width 458 height 181
